Goal: Information Seeking & Learning: Learn about a topic

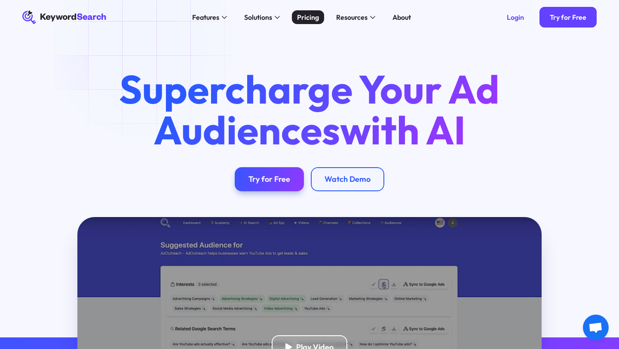
click at [320, 16] on link "Pricing" at bounding box center [308, 17] width 32 height 14
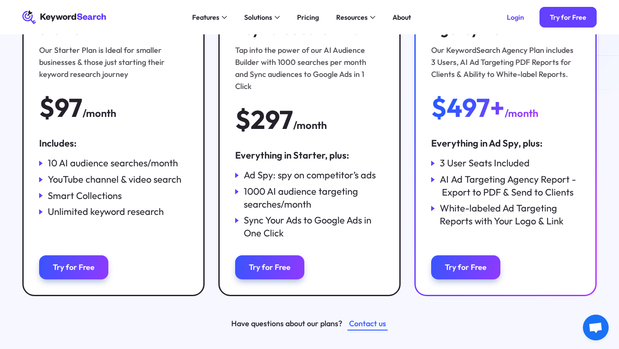
scroll to position [129, 0]
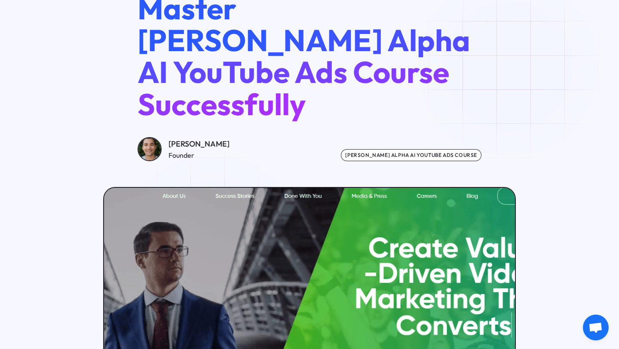
scroll to position [98, 0]
